Goal: Task Accomplishment & Management: Use online tool/utility

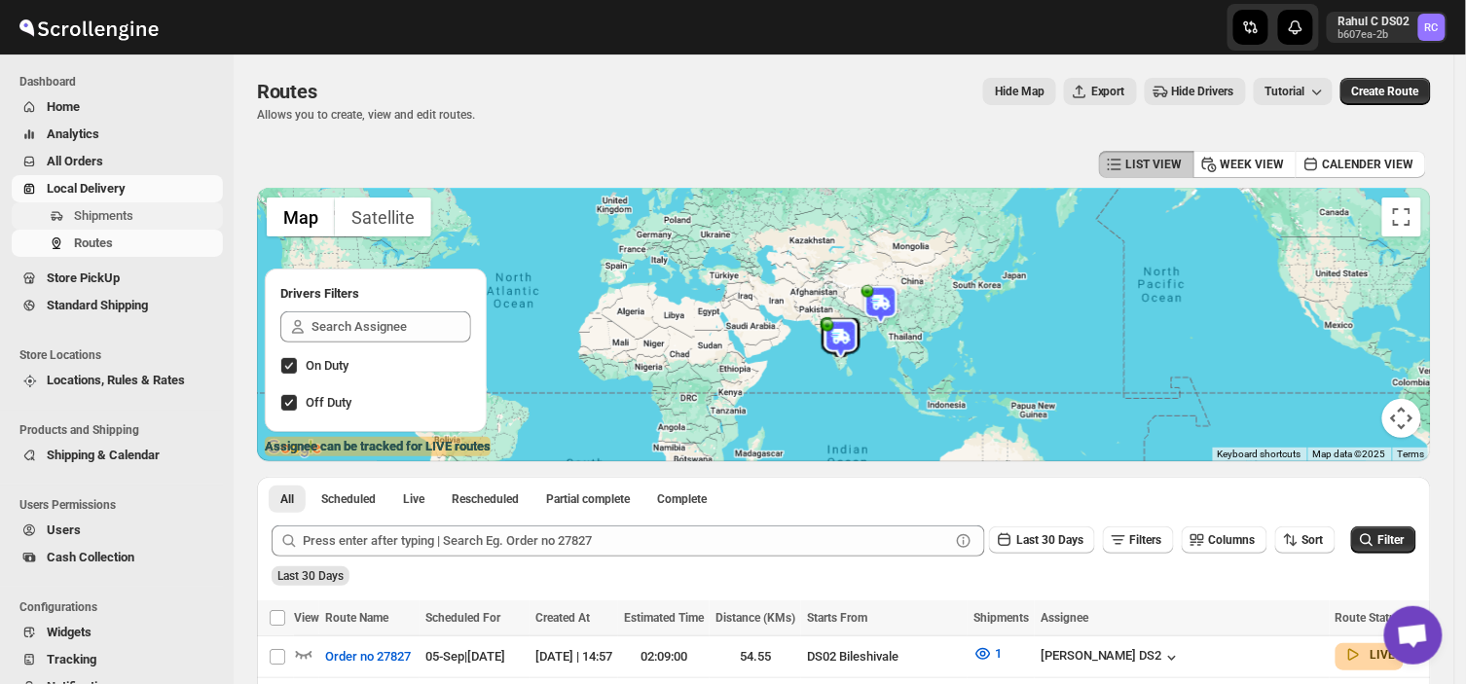
click at [131, 206] on span "Shipments" at bounding box center [146, 215] width 145 height 19
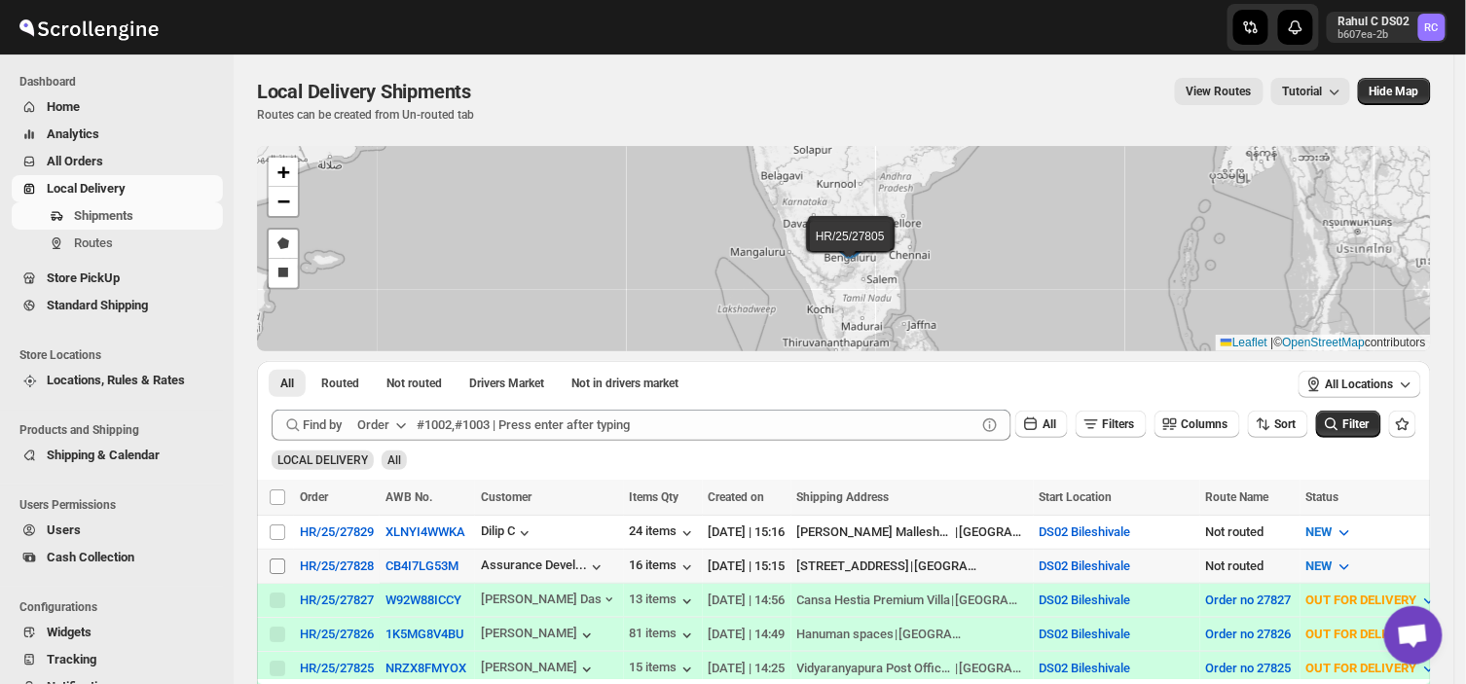
click at [271, 560] on input "Select shipment" at bounding box center [278, 567] width 16 height 16
checkbox input "true"
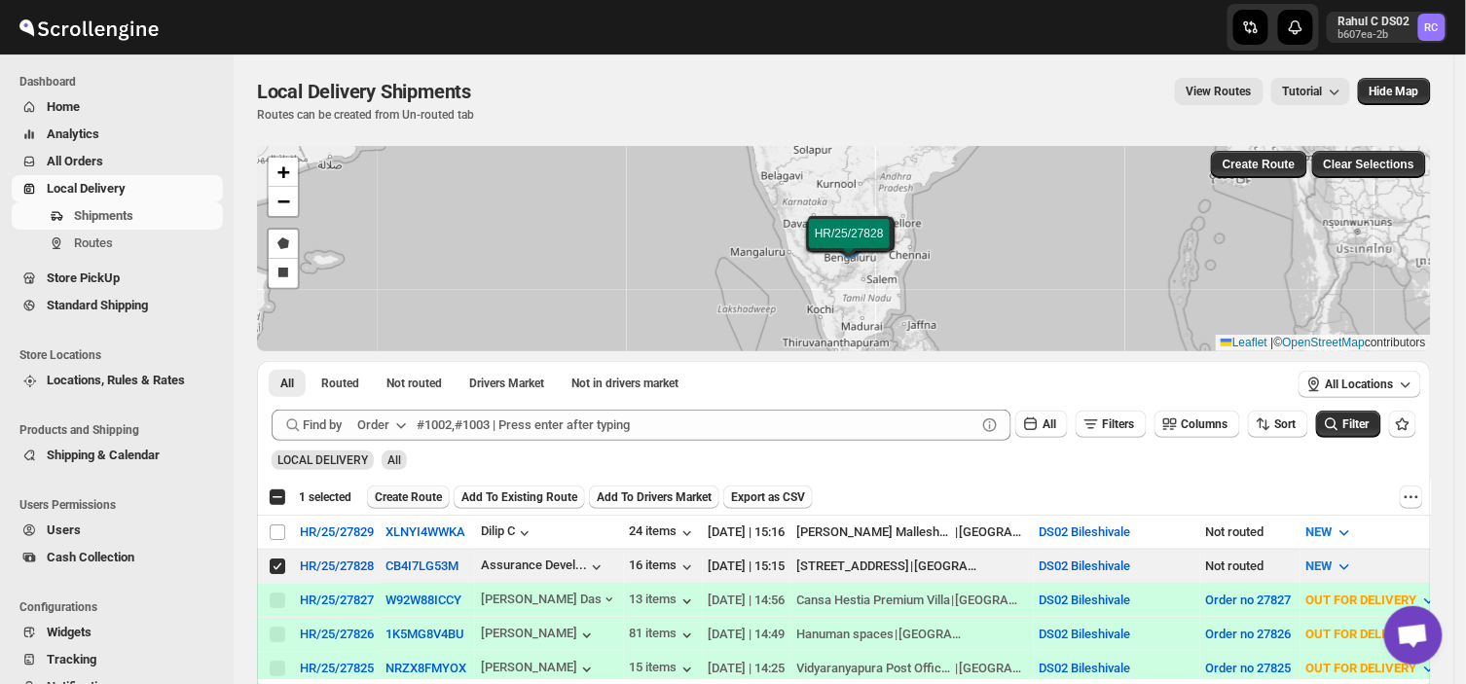
click at [396, 493] on span "Create Route" at bounding box center [408, 498] width 67 height 16
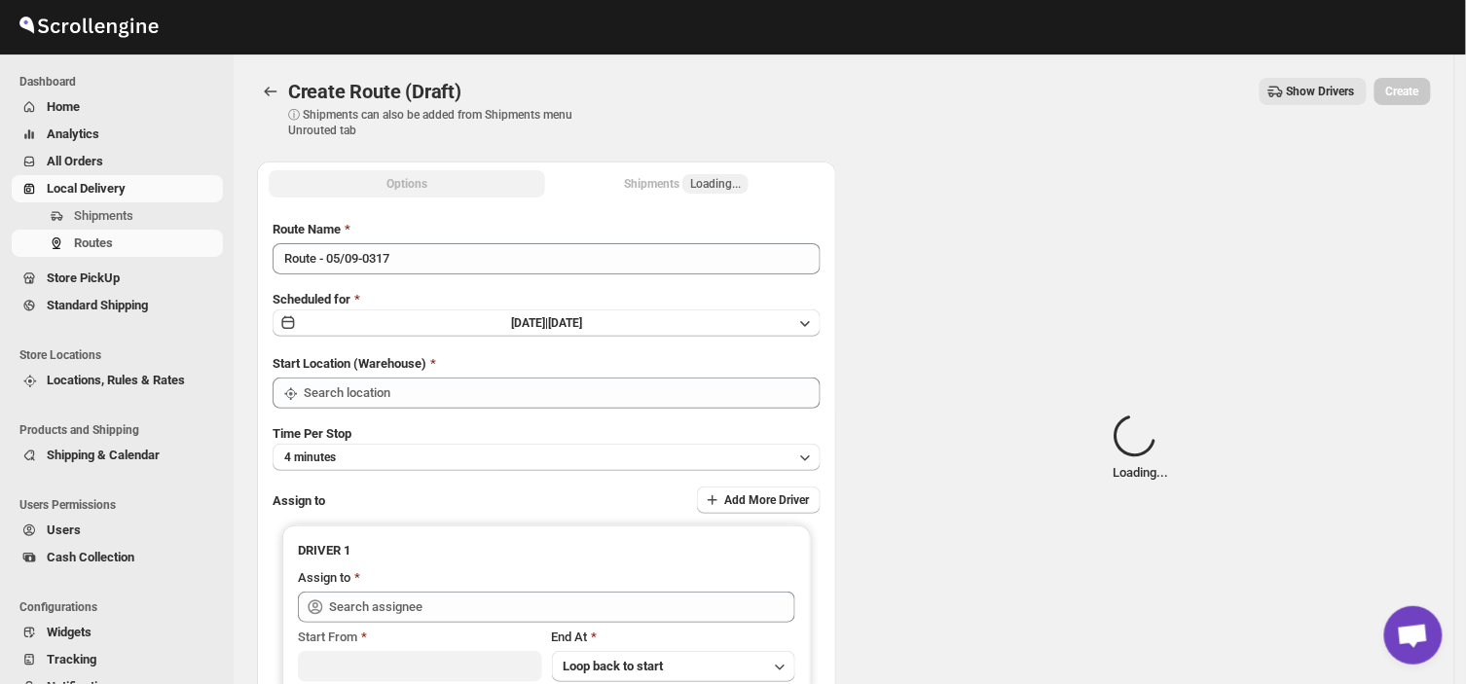
type input "DS02 Bileshivale"
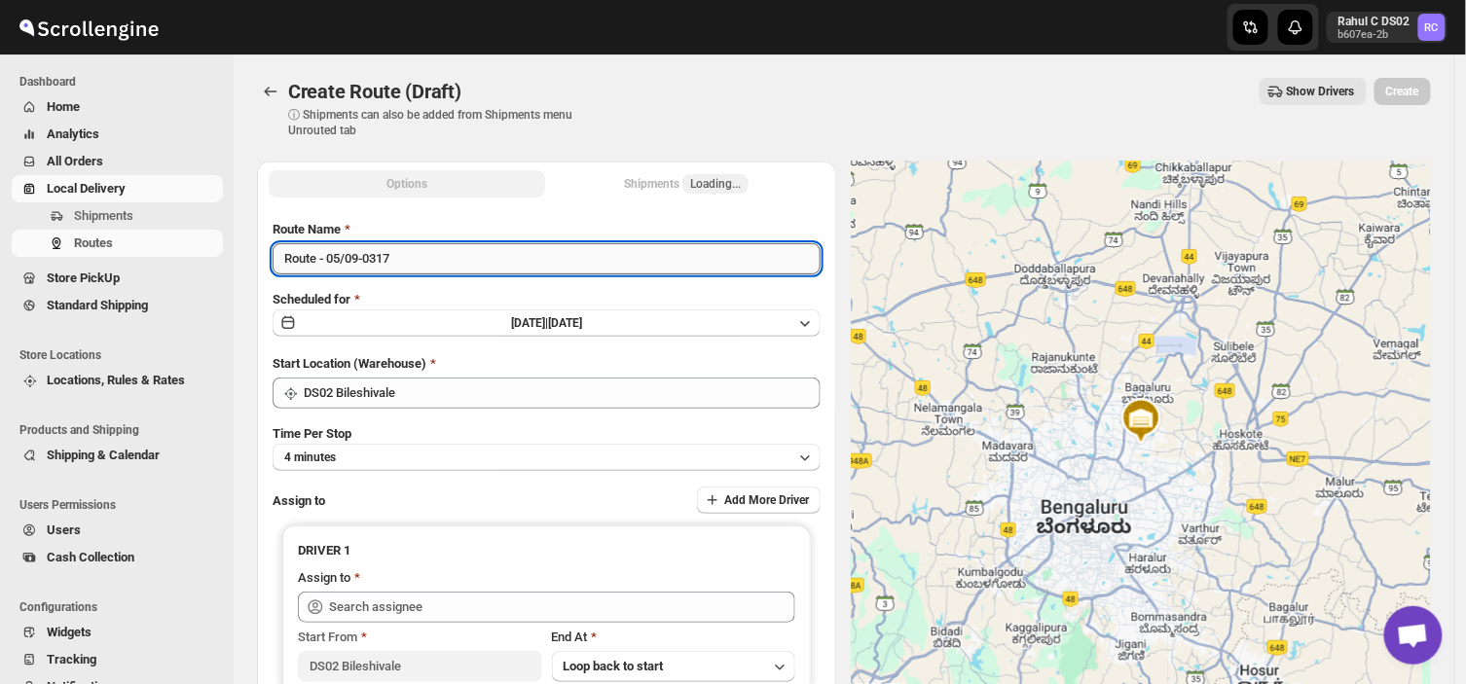
click at [396, 256] on input "Route - 05/09-0317" at bounding box center [547, 258] width 548 height 31
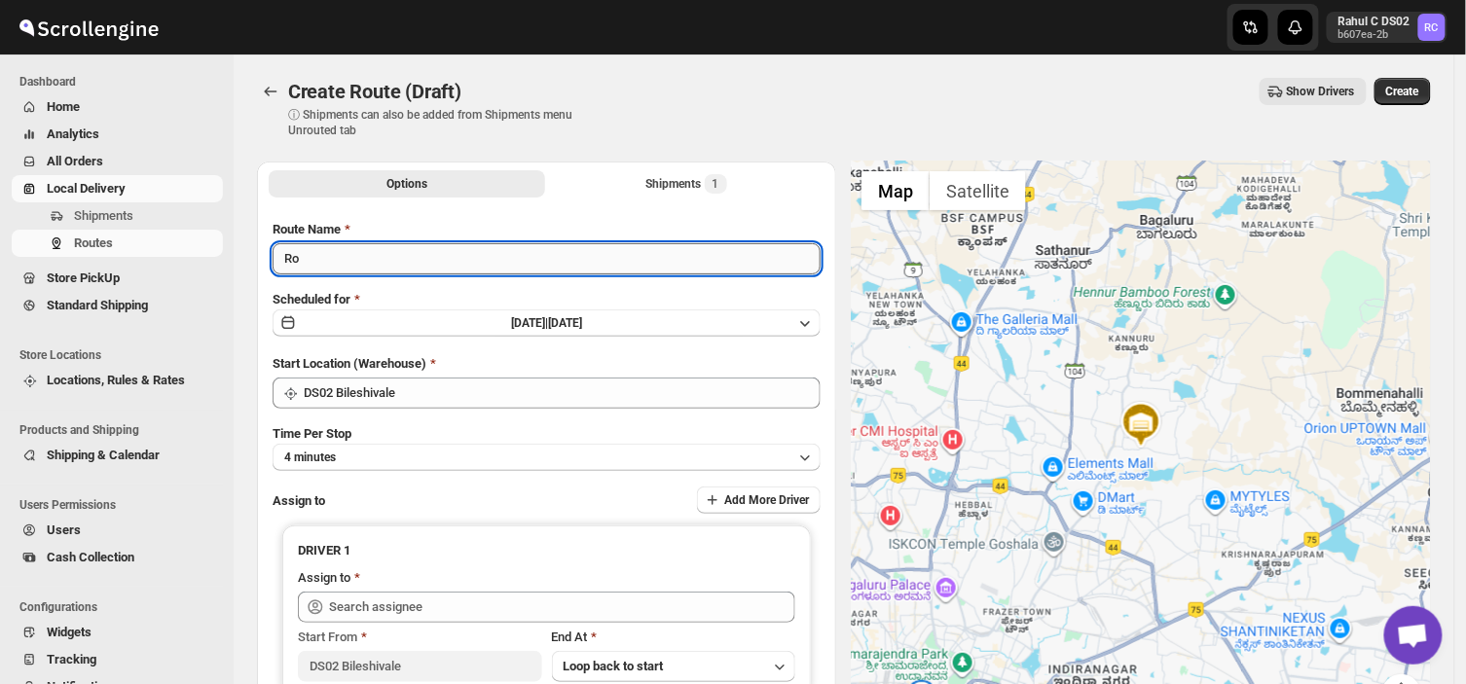
type input "R"
type input "Order no 27828"
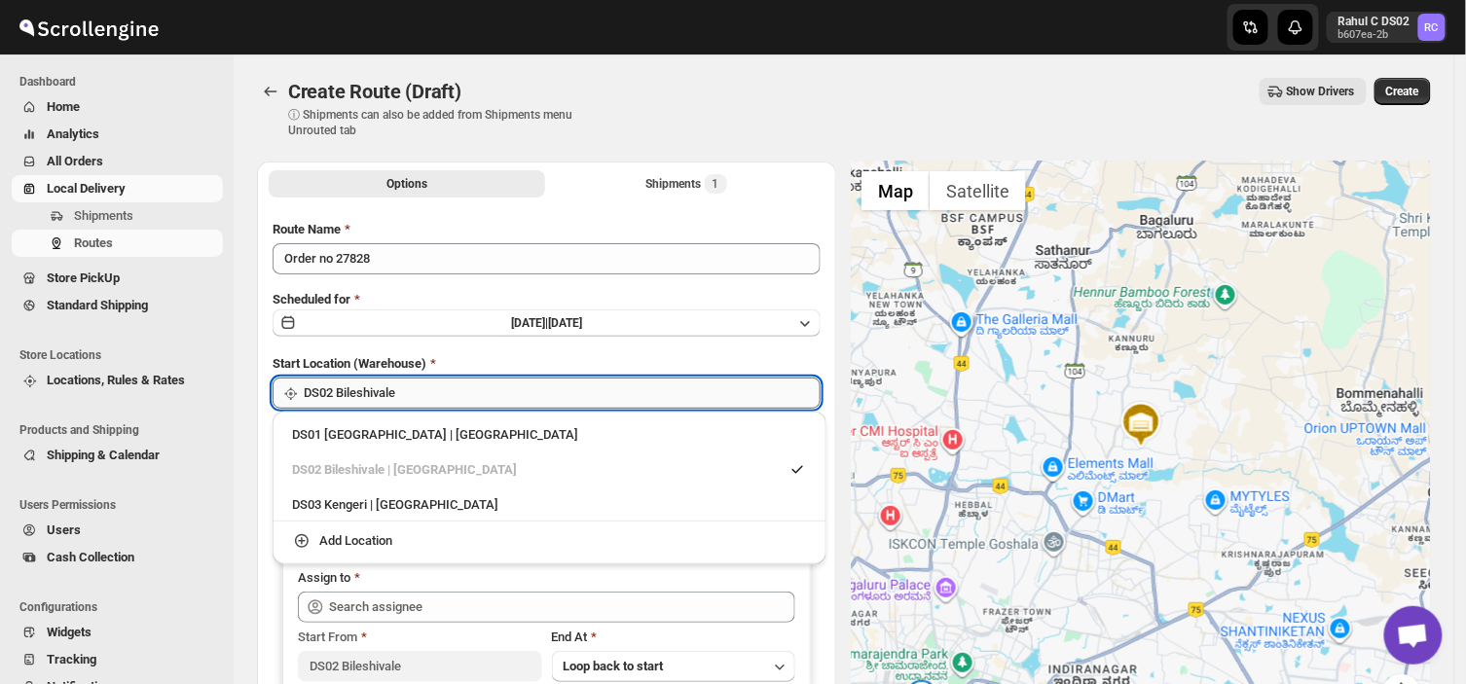
click at [413, 391] on input "DS02 Bileshivale" at bounding box center [562, 393] width 517 height 31
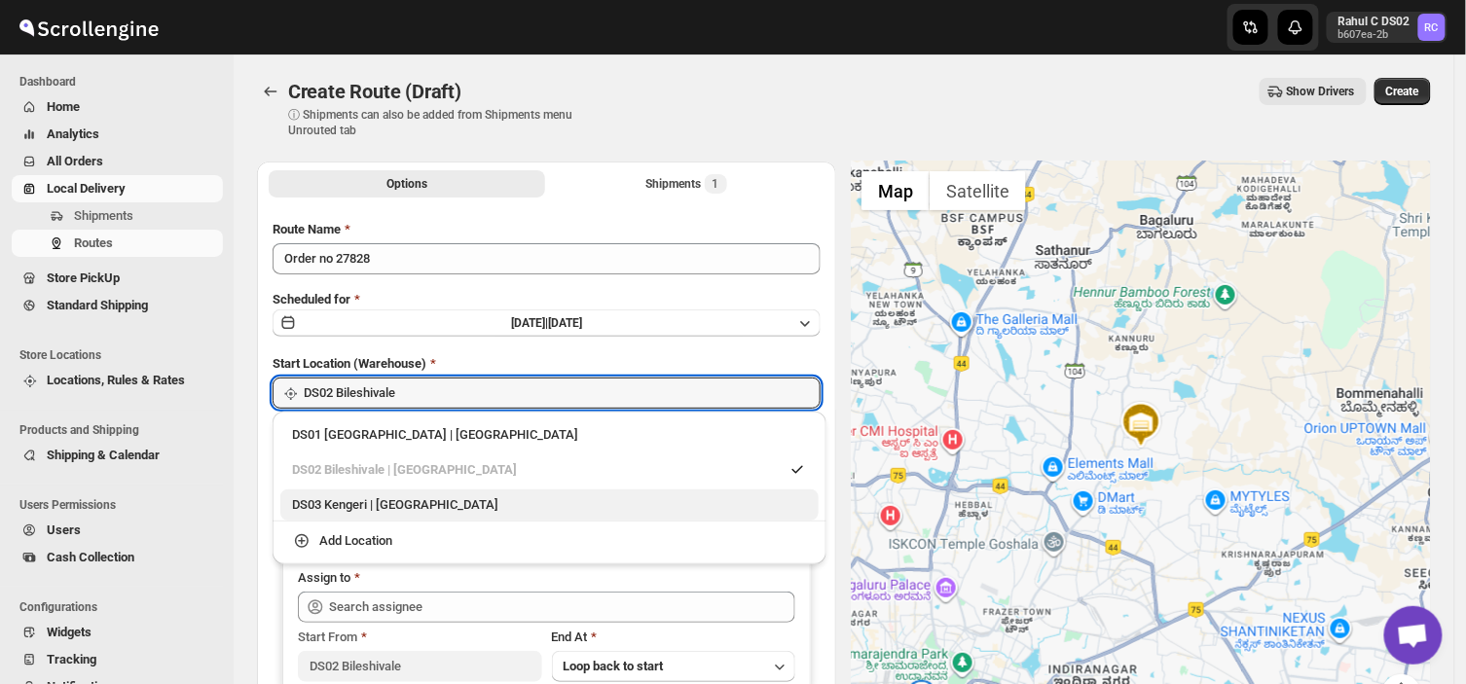
click at [358, 504] on div "DS03 Kengeri | [GEOGRAPHIC_DATA]" at bounding box center [549, 505] width 515 height 19
type input "DS03 Kengeri"
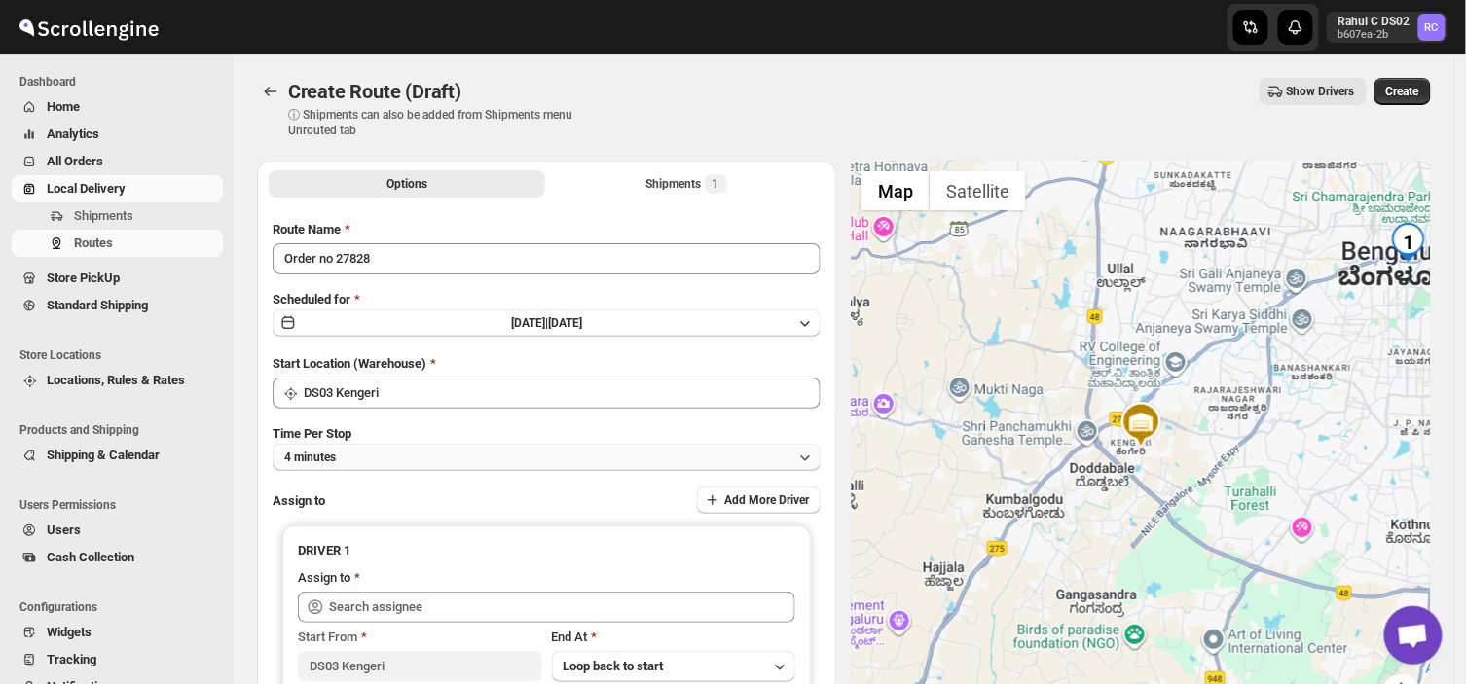
click at [352, 459] on button "4 minutes" at bounding box center [547, 457] width 548 height 27
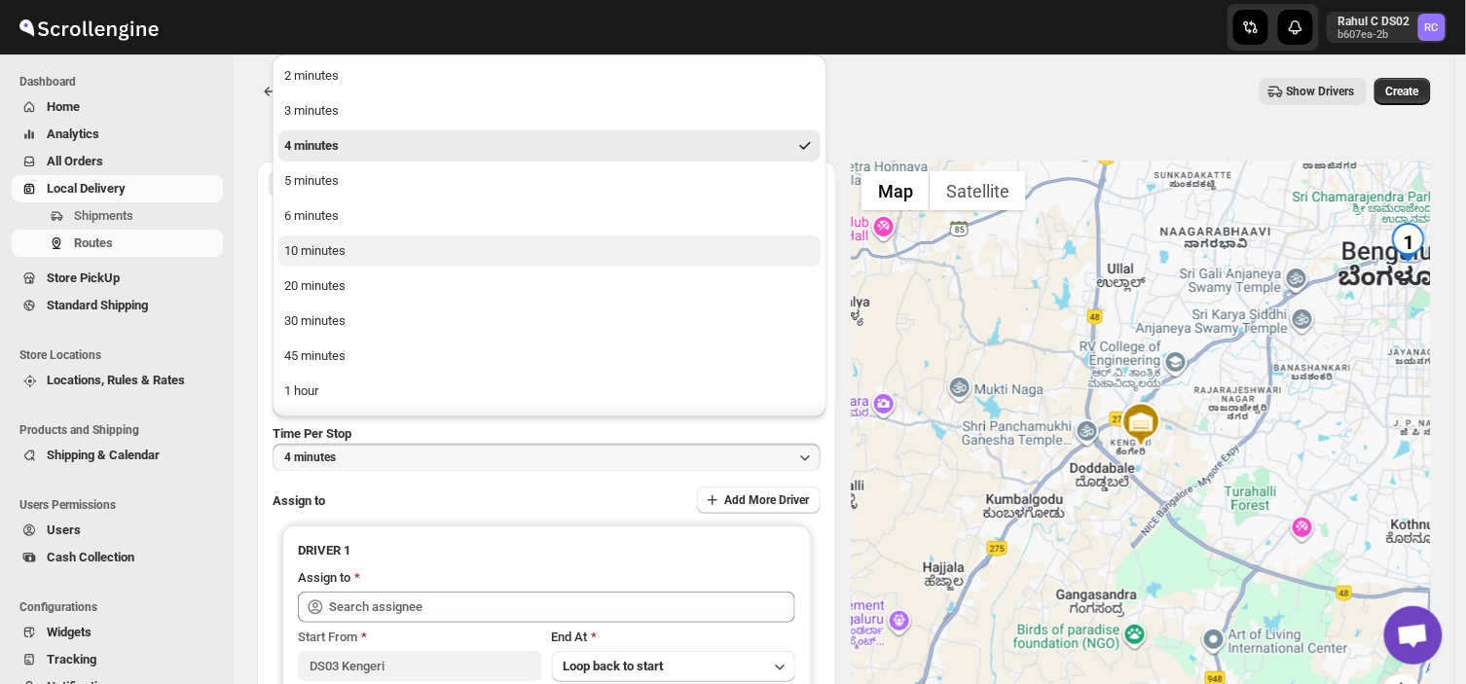
click at [326, 257] on div "10 minutes" at bounding box center [314, 250] width 61 height 19
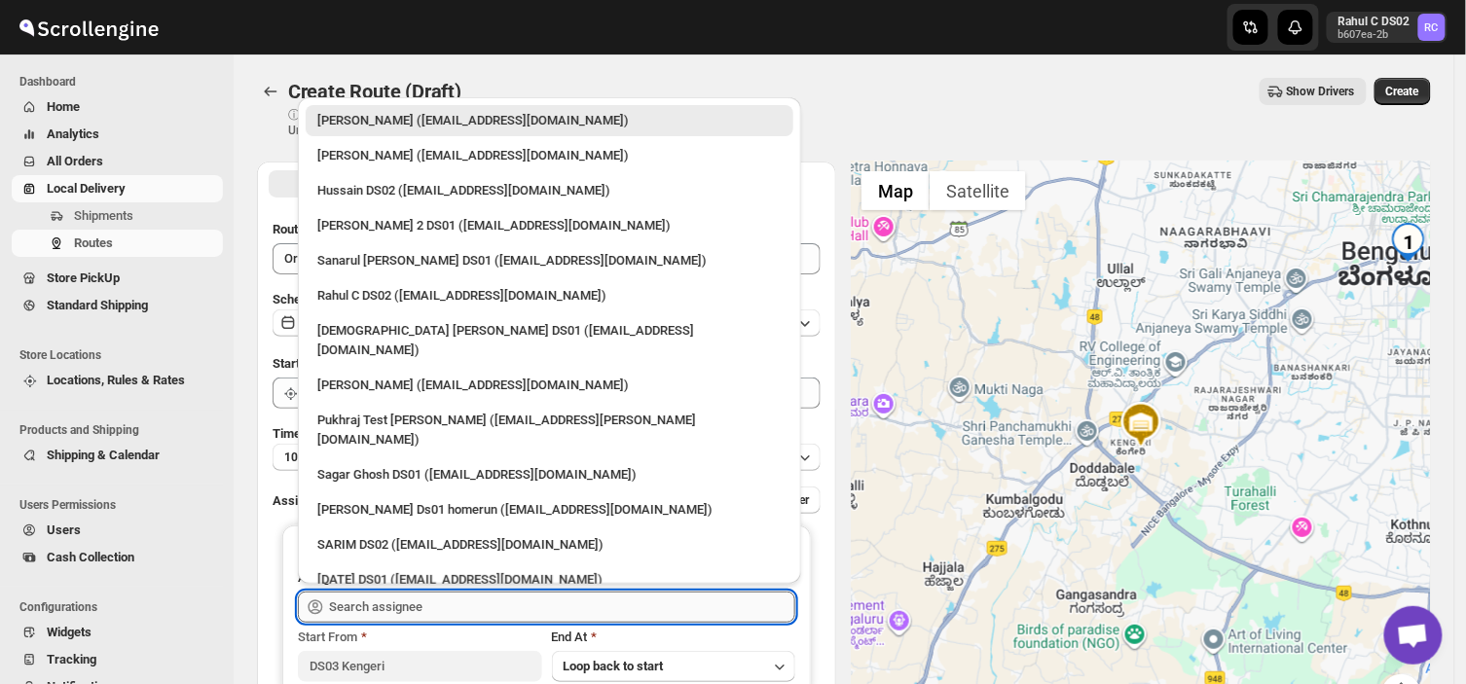
click at [446, 607] on input "text" at bounding box center [562, 607] width 466 height 31
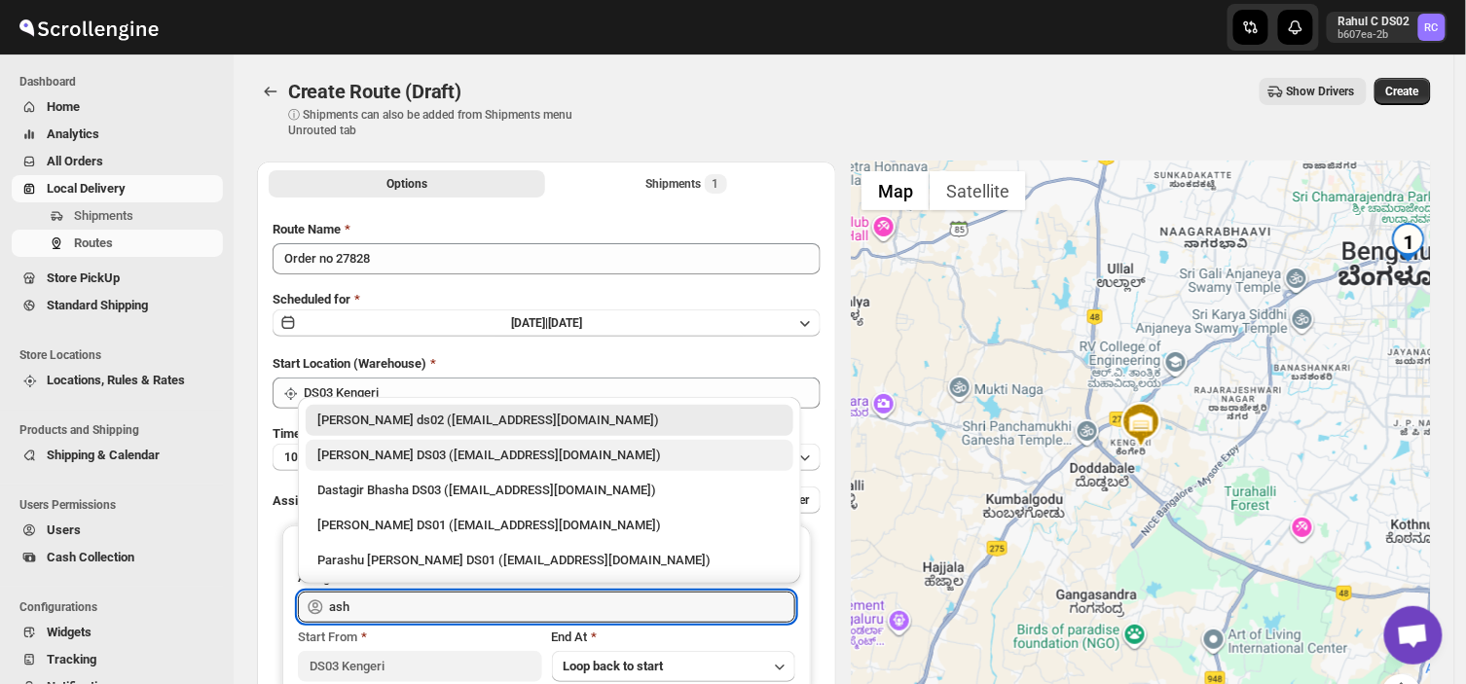
click at [436, 450] on div "[PERSON_NAME] DS03 ([EMAIL_ADDRESS][DOMAIN_NAME])" at bounding box center [549, 455] width 464 height 19
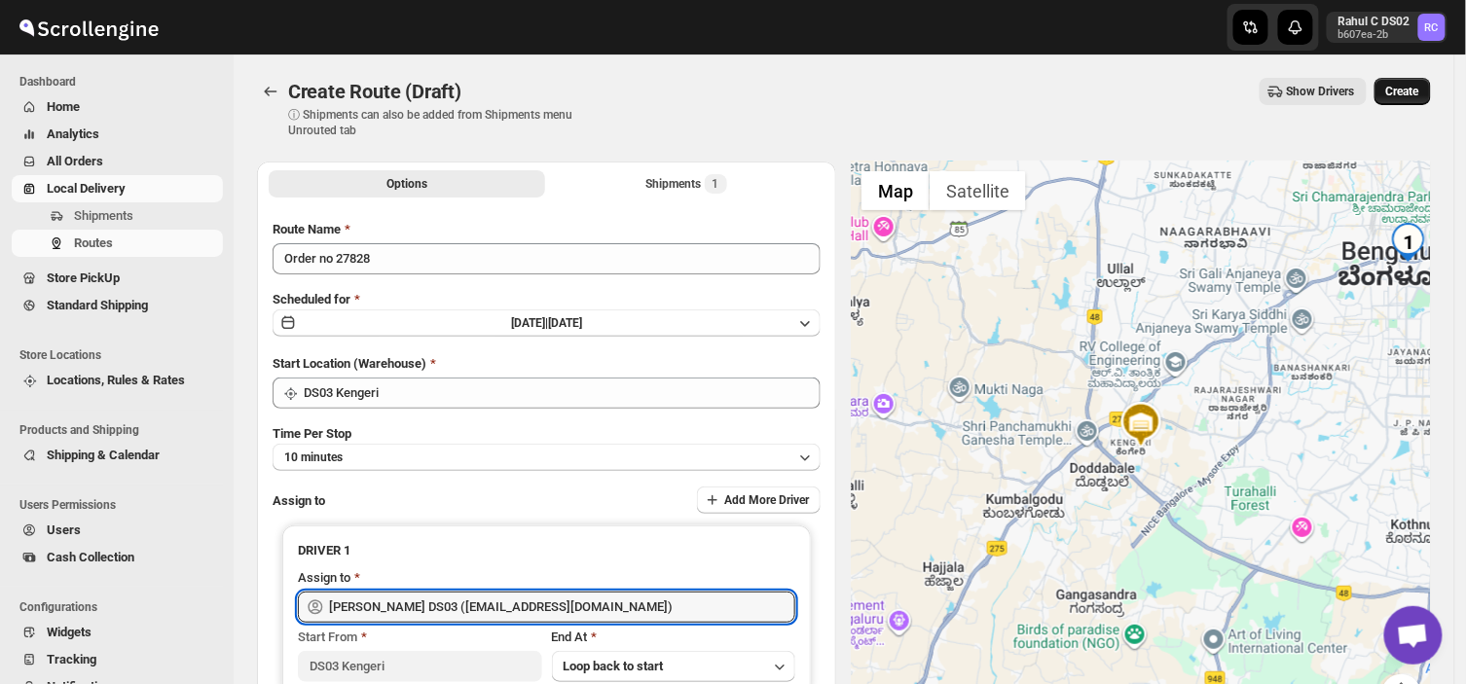
type input "[PERSON_NAME] DS03 ([EMAIL_ADDRESS][DOMAIN_NAME])"
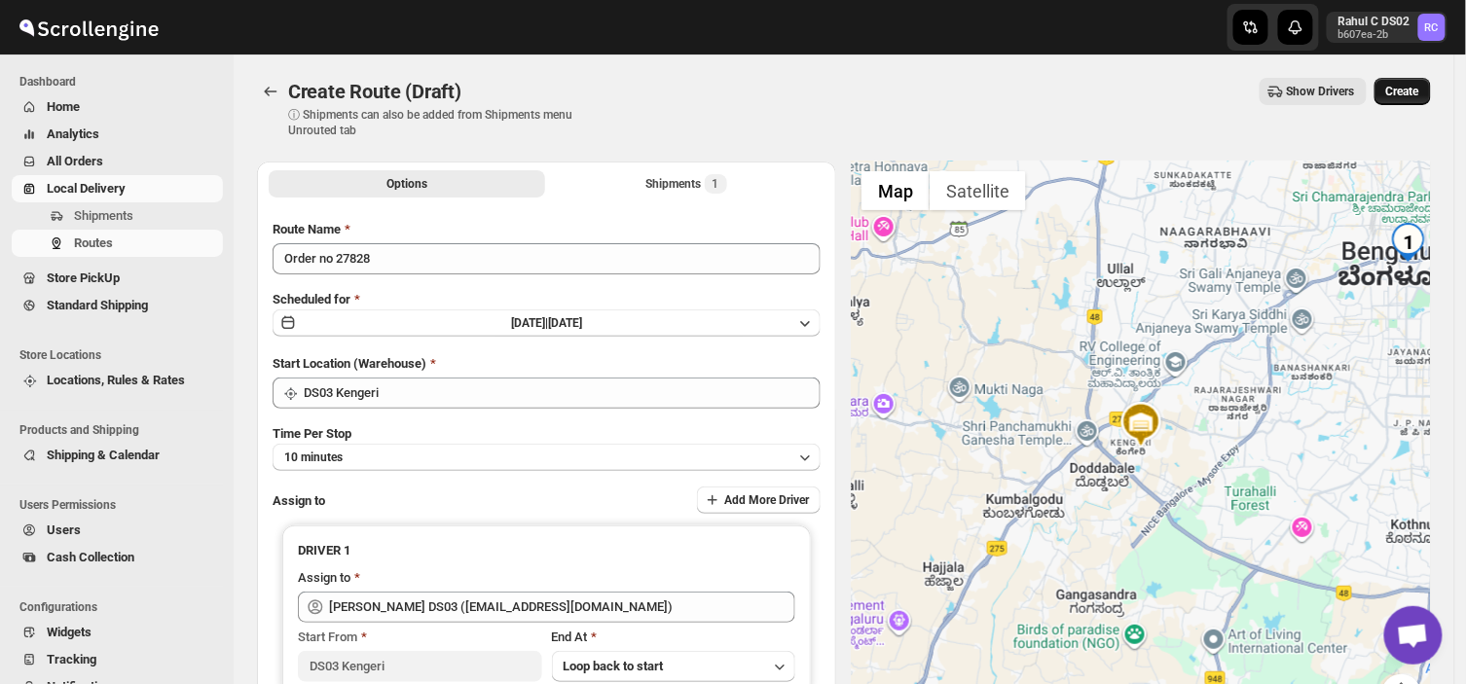
click at [1420, 86] on span "Create" at bounding box center [1403, 92] width 33 height 16
